Goal: Task Accomplishment & Management: Complete application form

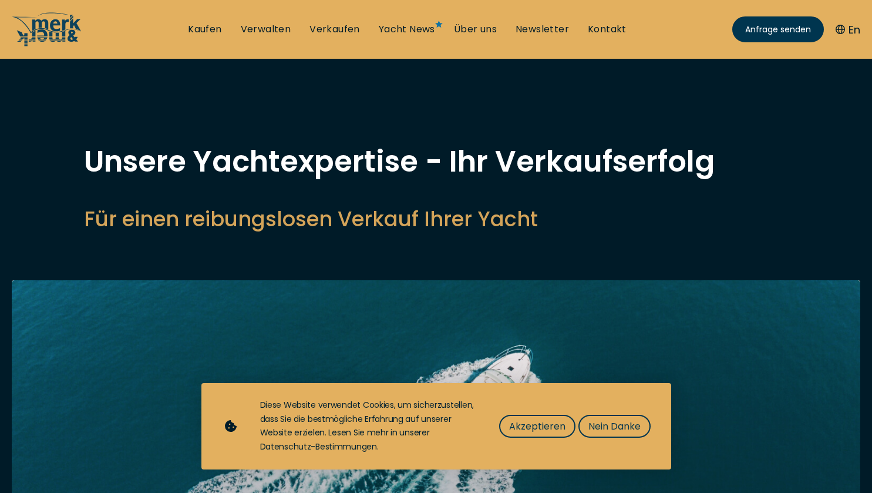
select select "sell"
click at [514, 416] on button "Akzeptieren" at bounding box center [537, 425] width 76 height 23
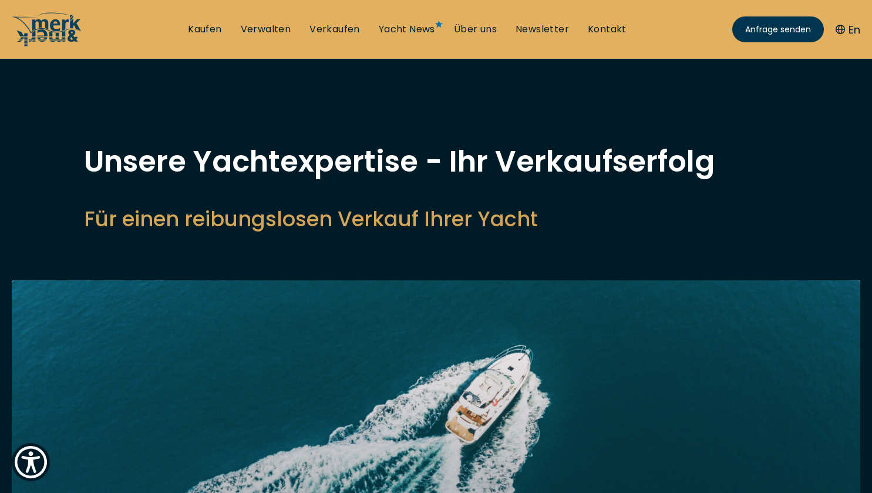
click at [665, 343] on img at bounding box center [436, 439] width 848 height 318
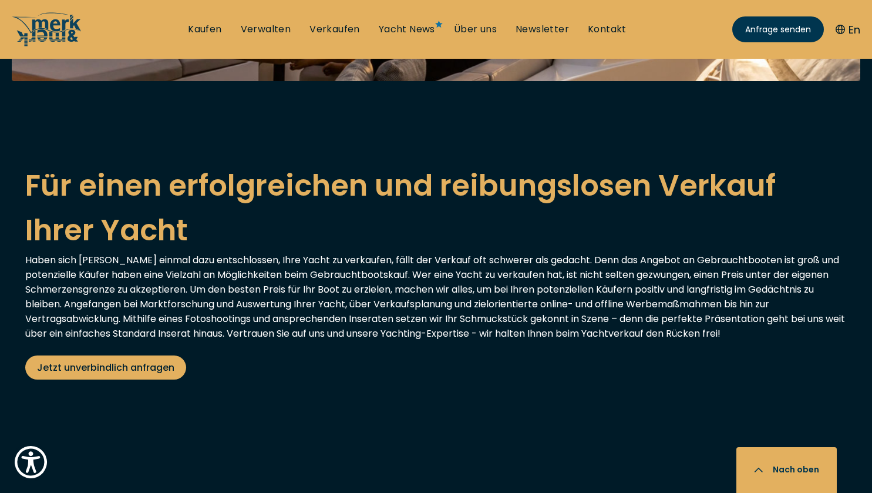
scroll to position [2137, 0]
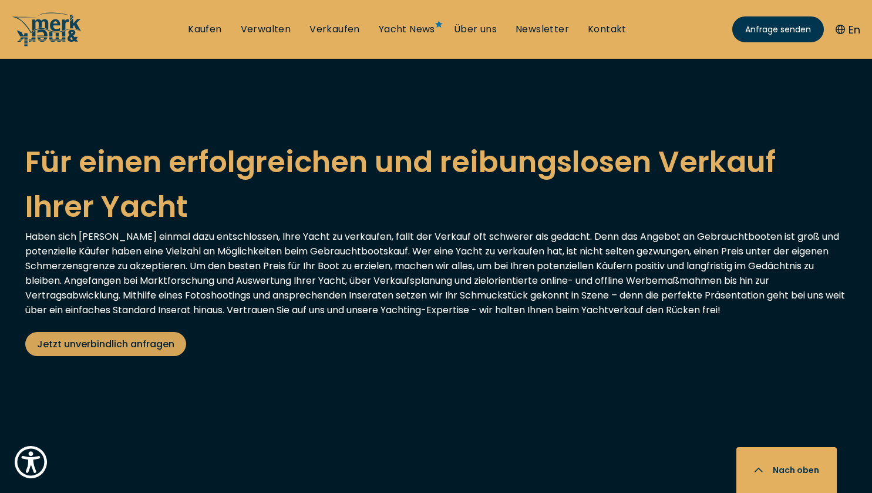
click at [73, 336] on span "Jetzt unverbindlich anfragen" at bounding box center [105, 343] width 137 height 15
select select "sell"
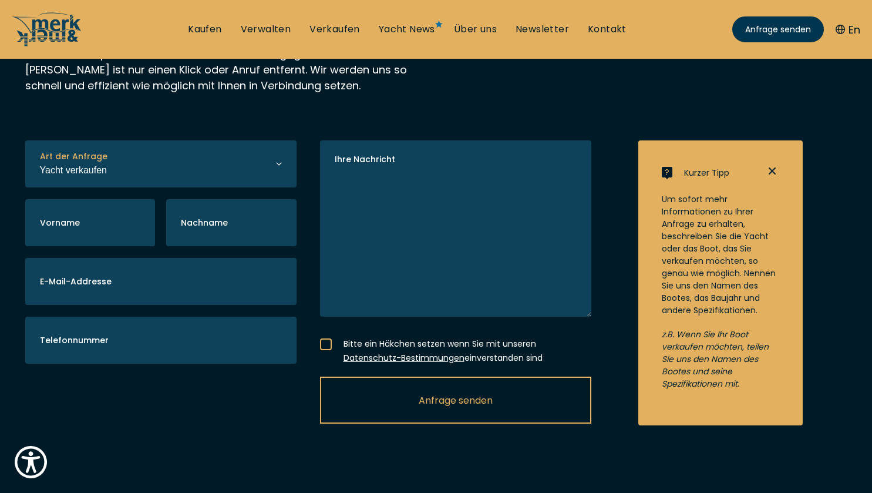
scroll to position [235, 0]
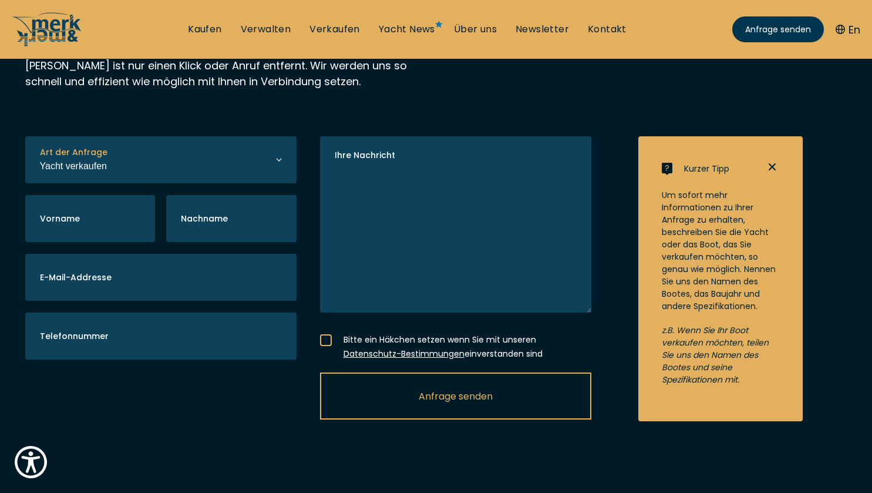
click at [276, 161] on icon at bounding box center [279, 159] width 6 height 6
click at [280, 161] on icon at bounding box center [279, 159] width 6 height 6
click at [279, 161] on icon at bounding box center [279, 159] width 6 height 6
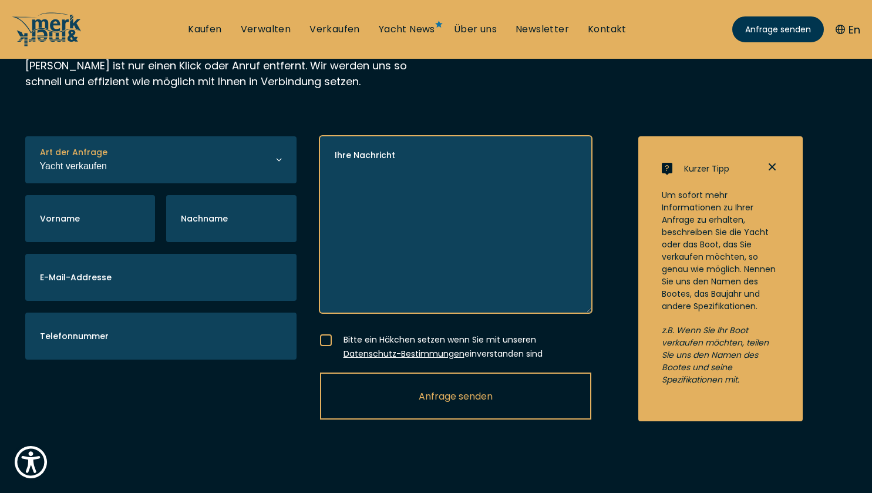
click at [467, 242] on textarea "Ihre Nachricht" at bounding box center [455, 224] width 271 height 176
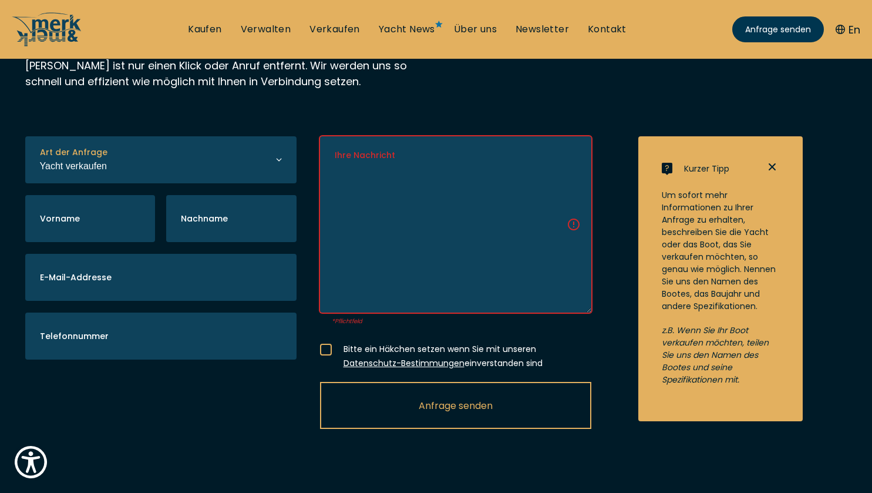
click at [279, 161] on icon at bounding box center [279, 159] width 6 height 6
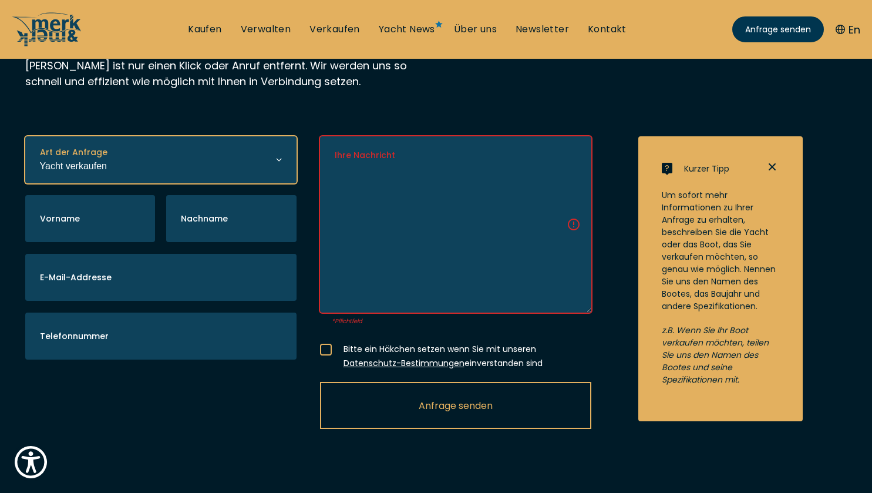
click at [165, 174] on select "Yacht kaufen Yacht verkaufen Yacht verwalten" at bounding box center [160, 159] width 271 height 47
click at [25, 154] on select "Yacht kaufen Yacht verkaufen Yacht verwalten" at bounding box center [160, 159] width 271 height 47
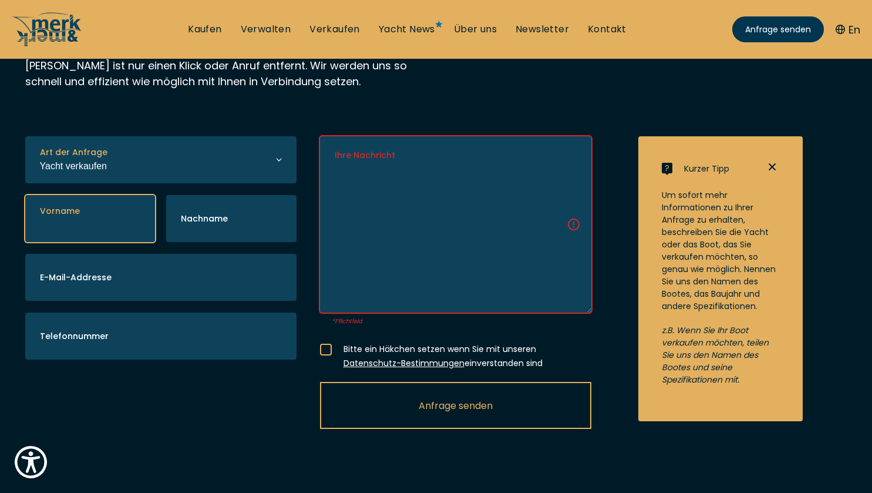
click at [97, 235] on input "Vorname" at bounding box center [90, 218] width 130 height 47
type input "Dr. med. [PERSON_NAME]"
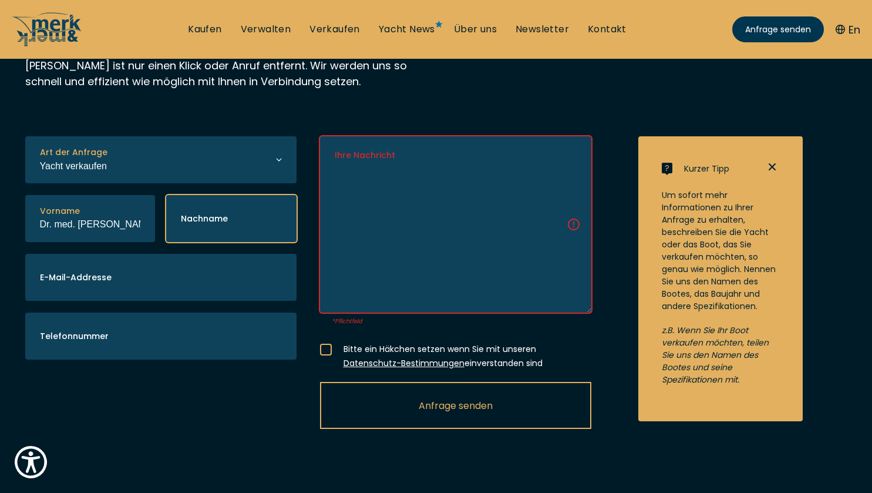
type input "KRSNJAVI"
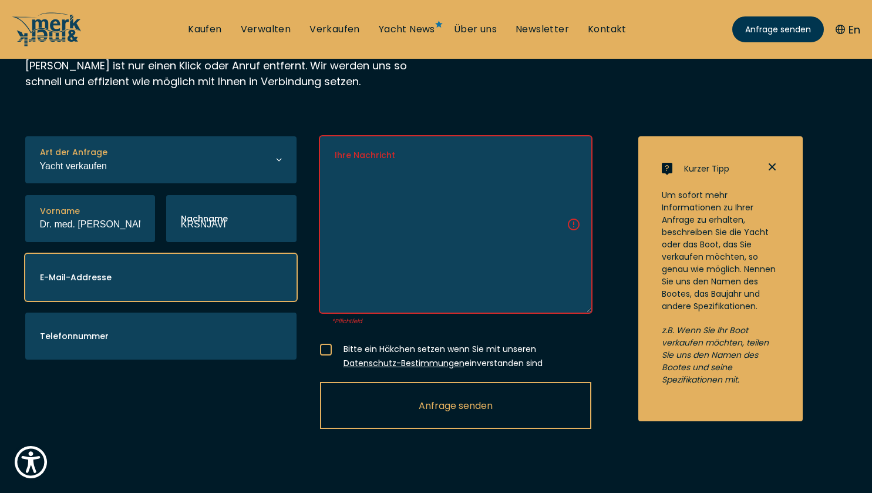
type input "[EMAIL_ADDRESS][DOMAIN_NAME]"
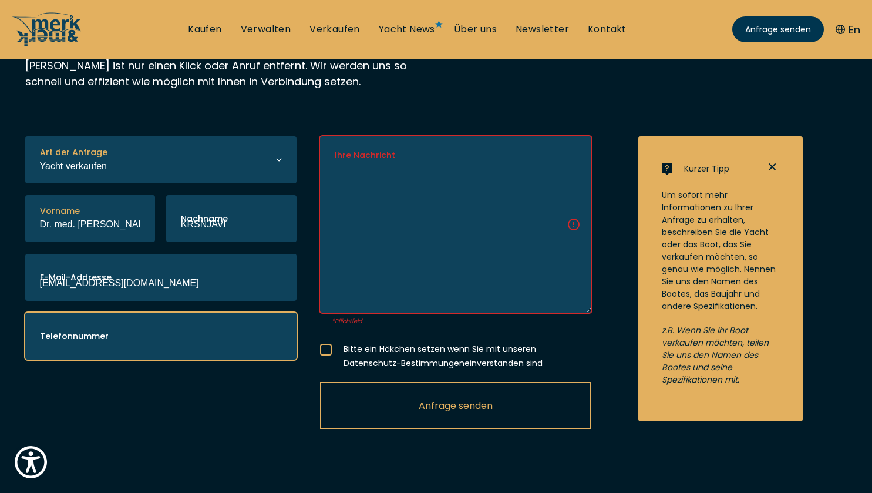
type input "0796368192"
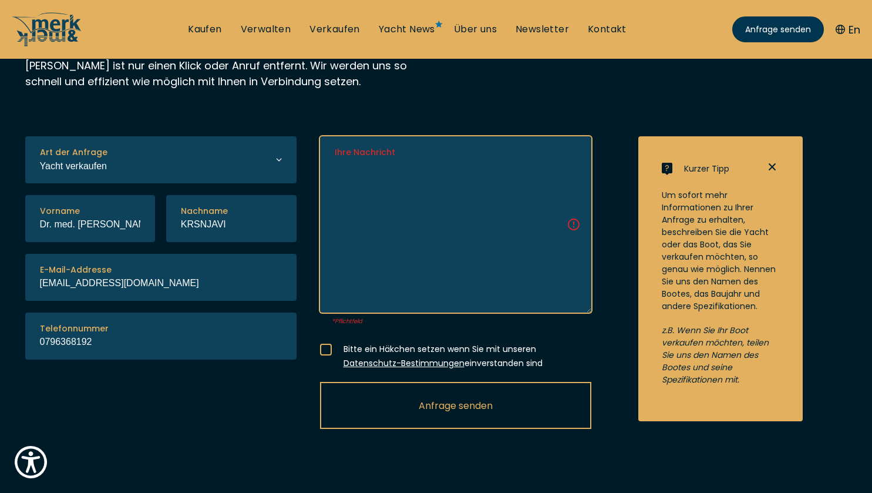
click at [416, 240] on textarea "Ihre Nachricht" at bounding box center [455, 224] width 271 height 176
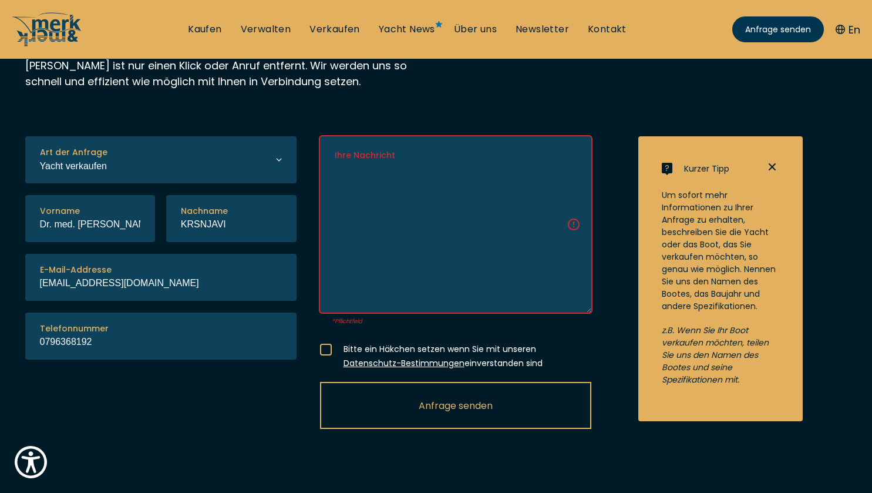
click at [326, 355] on div at bounding box center [326, 349] width 12 height 12
click at [0, 0] on input "Bitte ein Häkchen setzen wenn Sie mit unseren Datenschutz-Bestimmungen einverst…" at bounding box center [0, 0] width 0 height 0
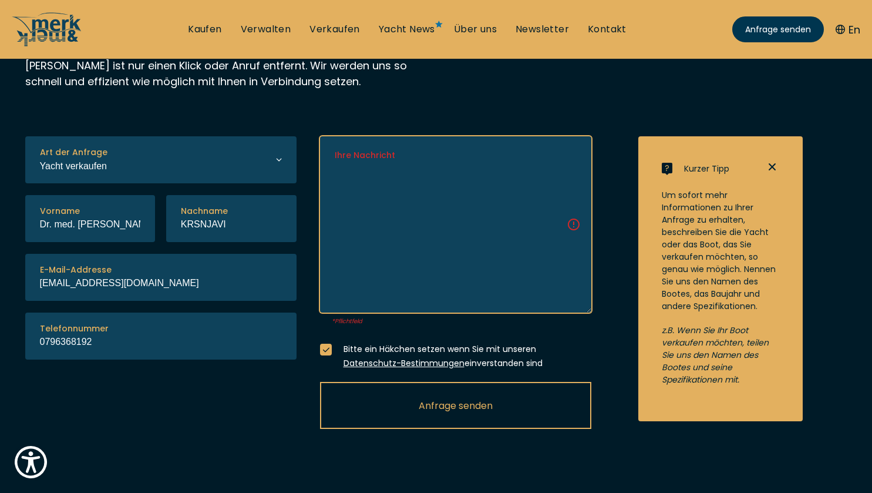
click at [478, 257] on textarea "Ihre Nachricht" at bounding box center [455, 224] width 271 height 176
click at [402, 243] on textarea "Ihre Nachricht" at bounding box center [455, 224] width 271 height 176
click at [459, 222] on textarea "Ihre Nachricht" at bounding box center [455, 224] width 271 height 176
click at [449, 303] on textarea "Ihre Nachricht" at bounding box center [455, 224] width 271 height 176
click at [573, 245] on textarea "Ihre Nachricht" at bounding box center [455, 224] width 271 height 176
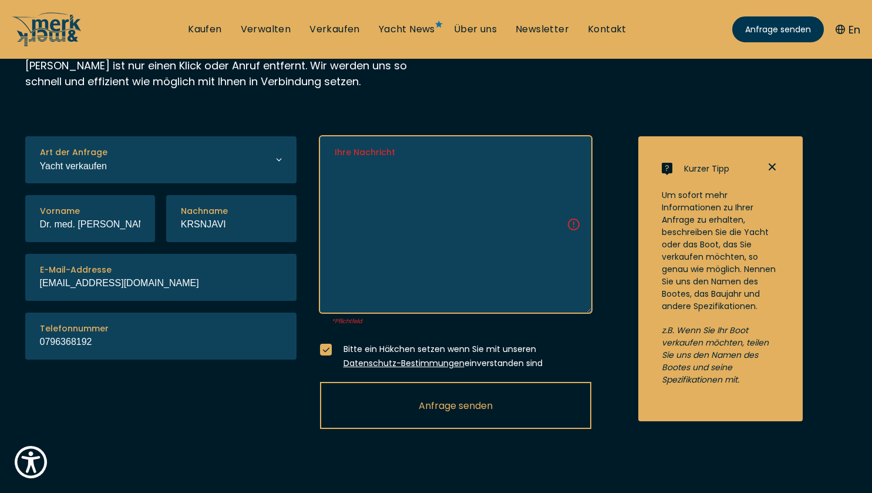
click at [462, 210] on textarea "Ihre Nachricht" at bounding box center [455, 224] width 271 height 176
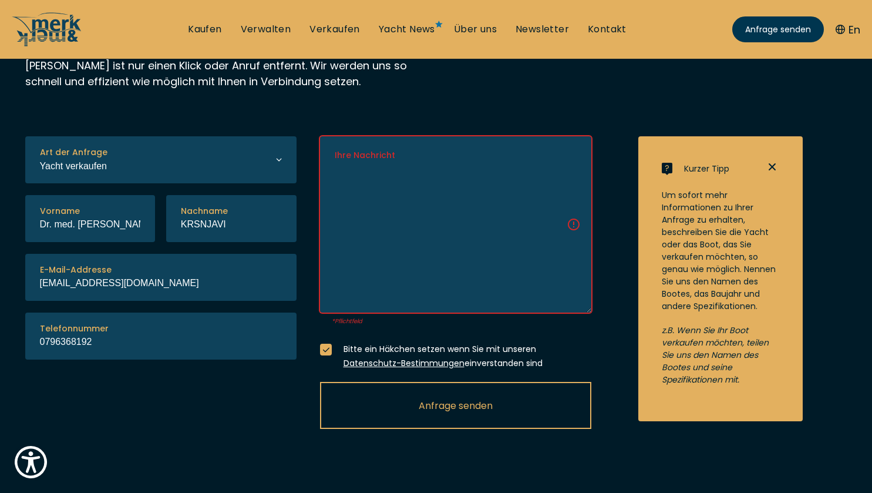
click at [467, 89] on div "Kontaktieren Sie Ihren Yachtmakler Merk & Merk Full-Service Bootshändler in [GE…" at bounding box center [436, 0] width 822 height 177
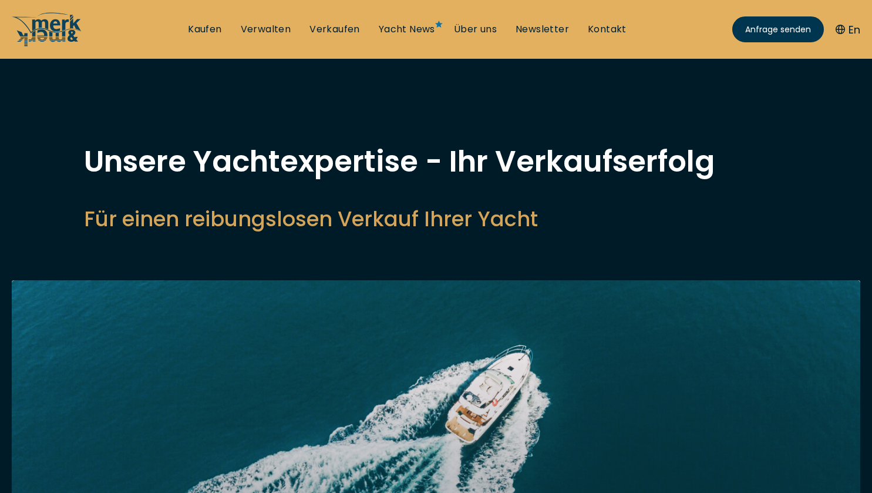
select select "sell"
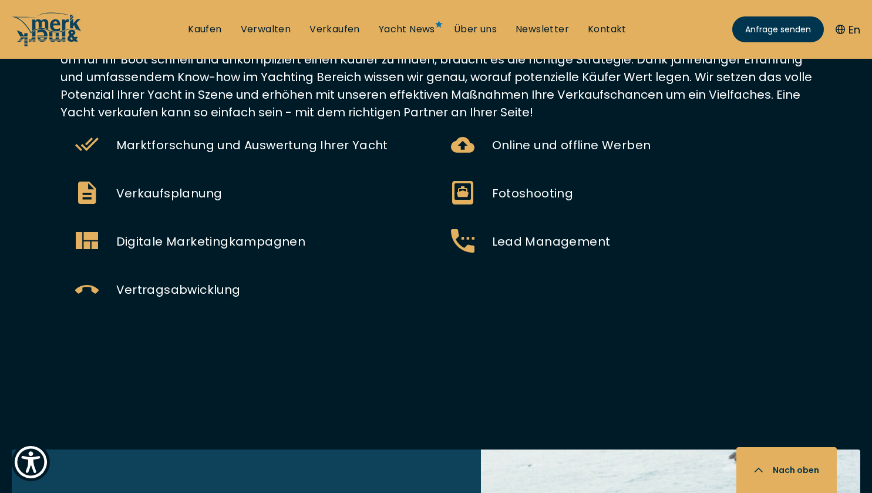
scroll to position [939, 0]
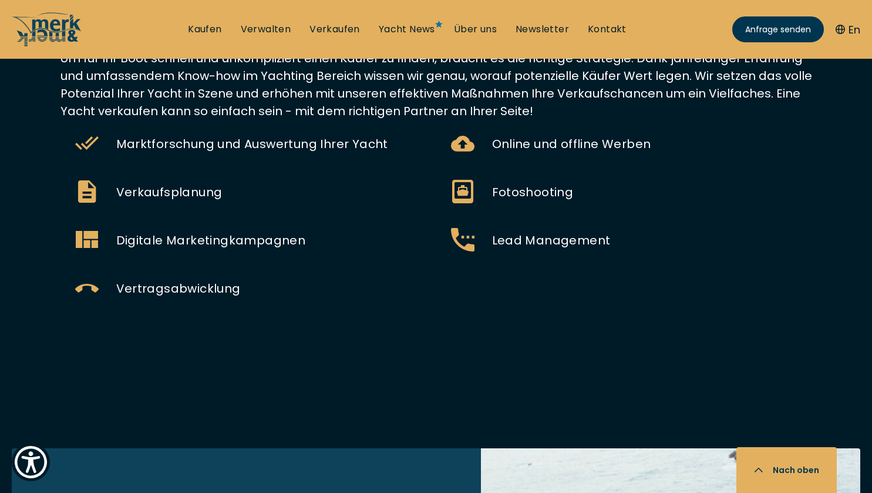
click at [85, 144] on icon at bounding box center [86, 143] width 35 height 35
click at [535, 369] on div "Unsere Strategie für einen erfolgreichen Verkauf Um für Ihr Boot schnell und un…" at bounding box center [436, 188] width 845 height 425
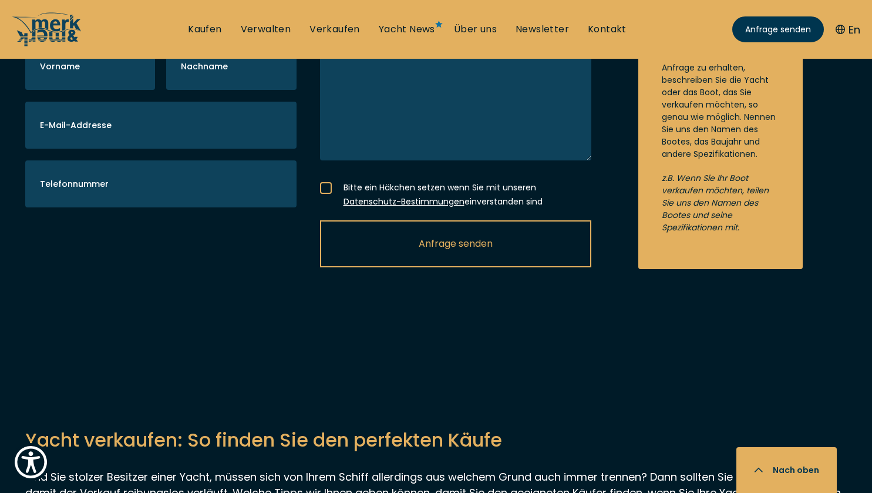
scroll to position [2865, 0]
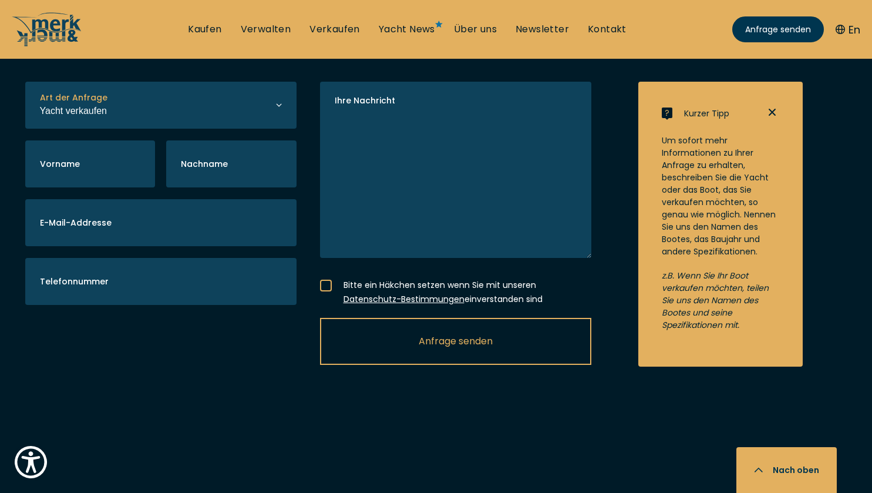
scroll to position [2747, 0]
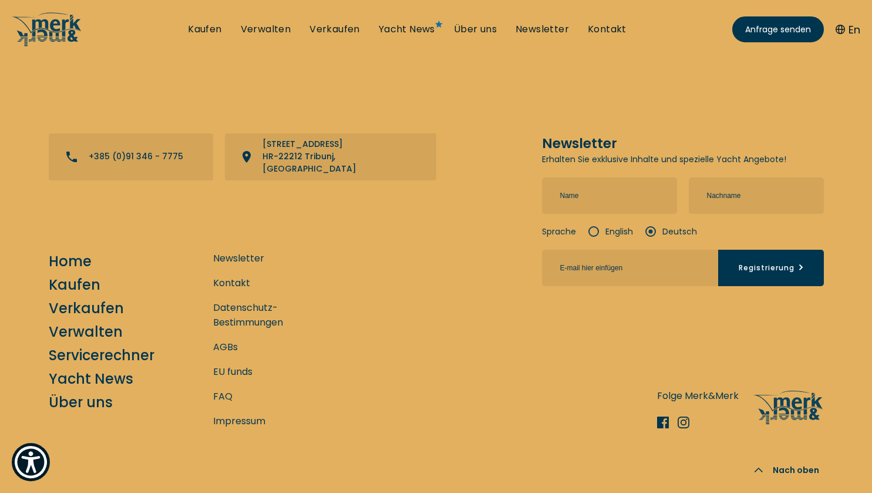
scroll to position [4527, 0]
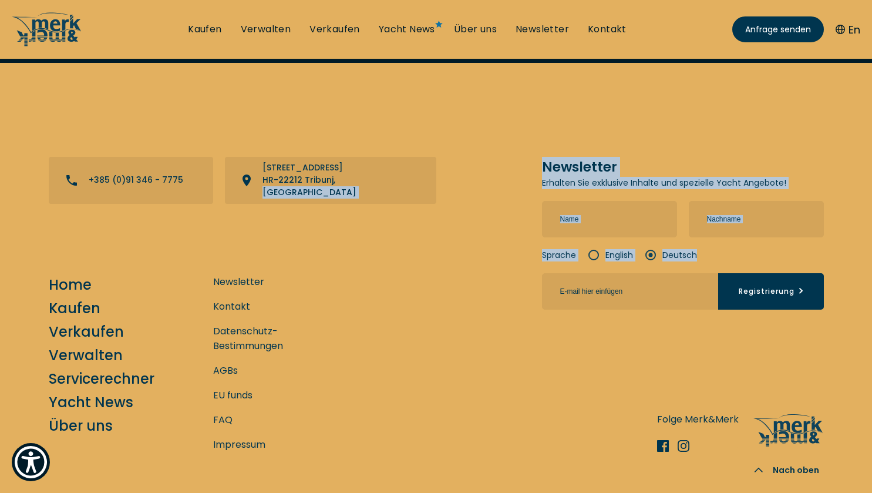
drag, startPoint x: 335, startPoint y: 242, endPoint x: 457, endPoint y: 282, distance: 127.9
click at [457, 282] on div "Kontakt +385 (0)91 346 - 7775 View directions on a map Jurjevgradska 2, Marina …" at bounding box center [436, 245] width 775 height 176
click at [445, 264] on div "Kontakt +385 (0)91 346 - 7775 View directions on a map Jurjevgradska 2, Marina …" at bounding box center [436, 245] width 775 height 176
